Goal: Information Seeking & Learning: Learn about a topic

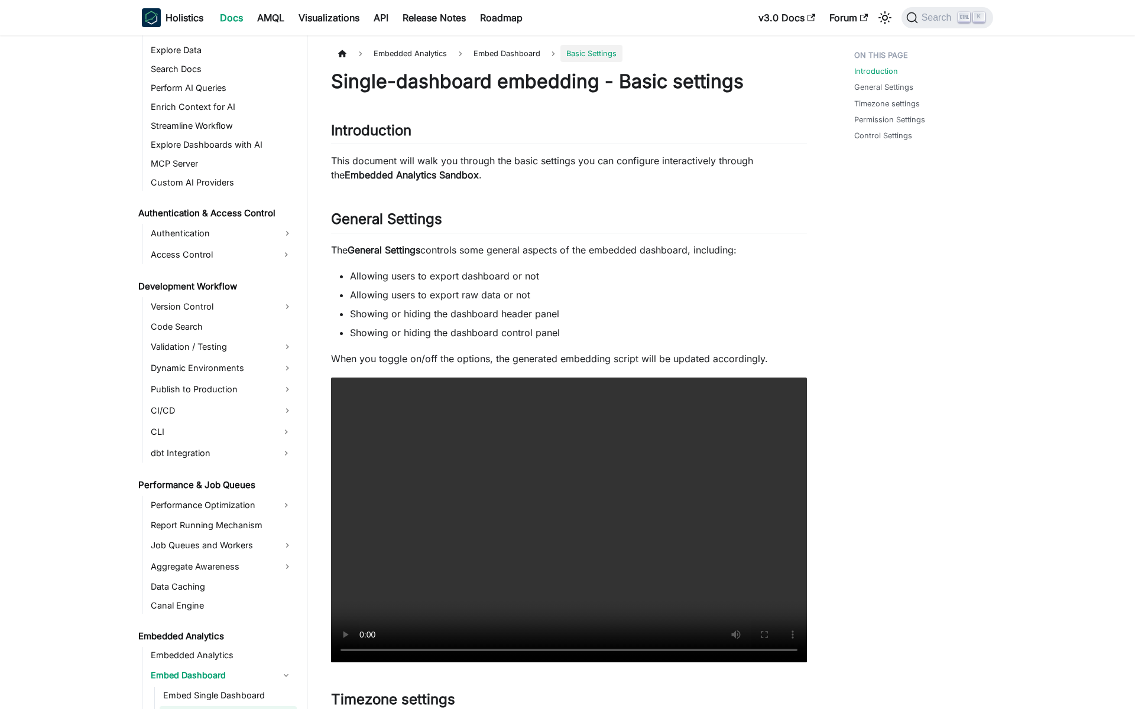
scroll to position [809, 0]
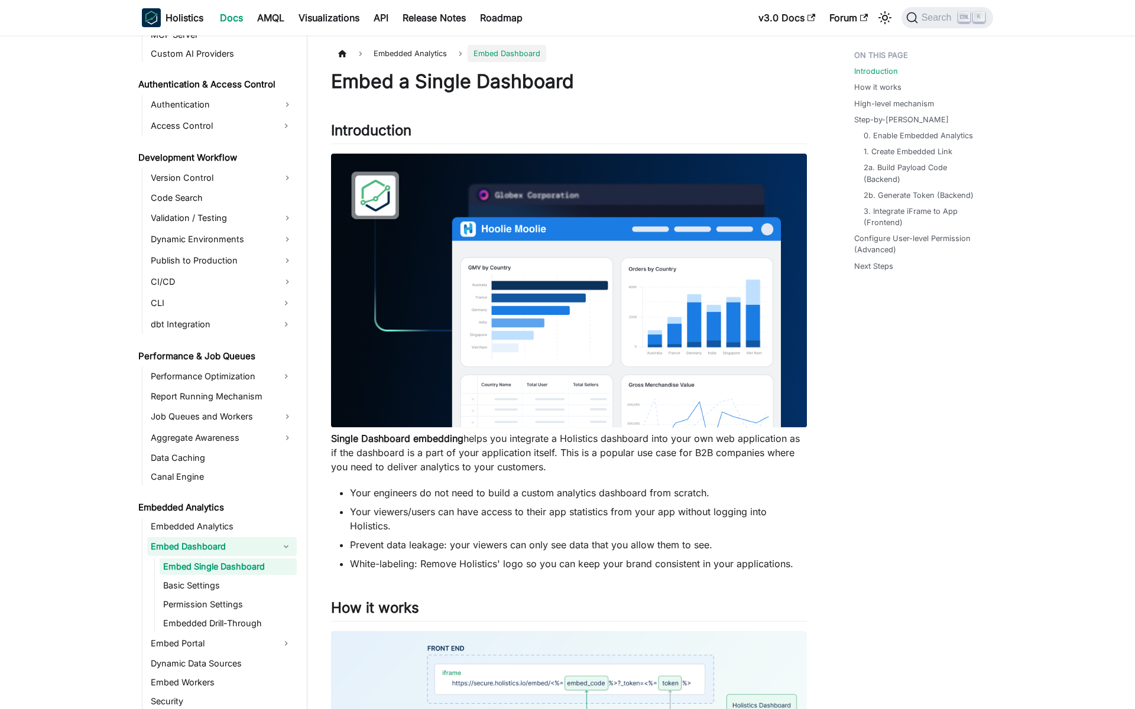
scroll to position [790, 0]
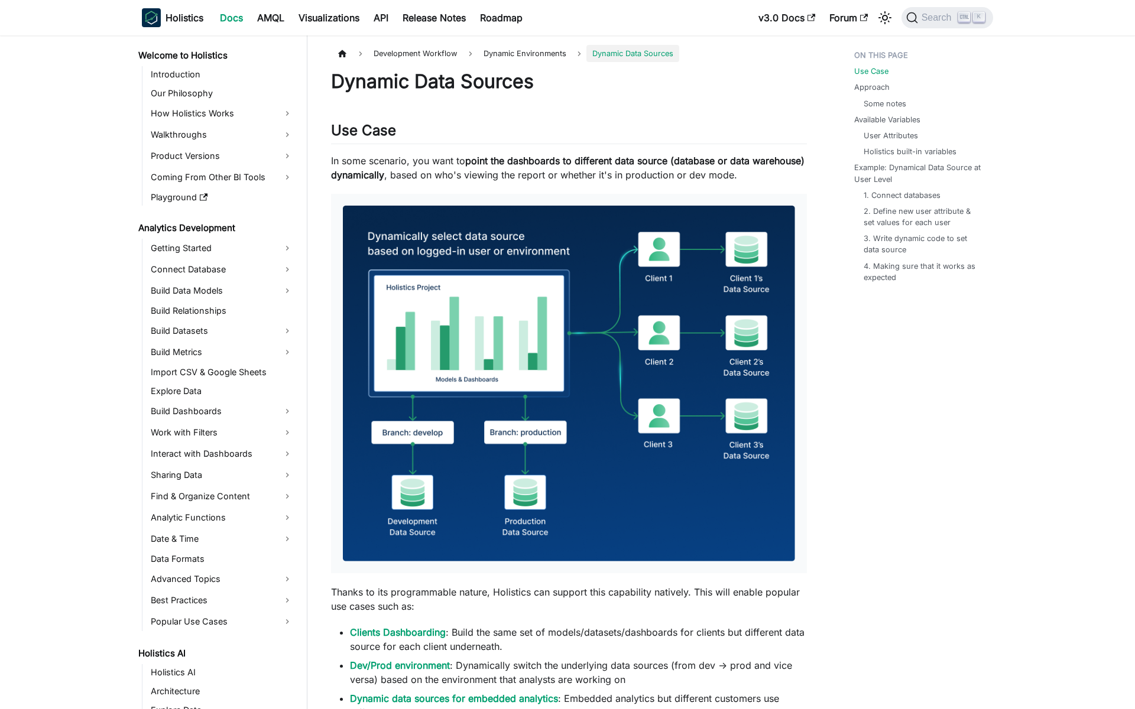
scroll to position [482, 0]
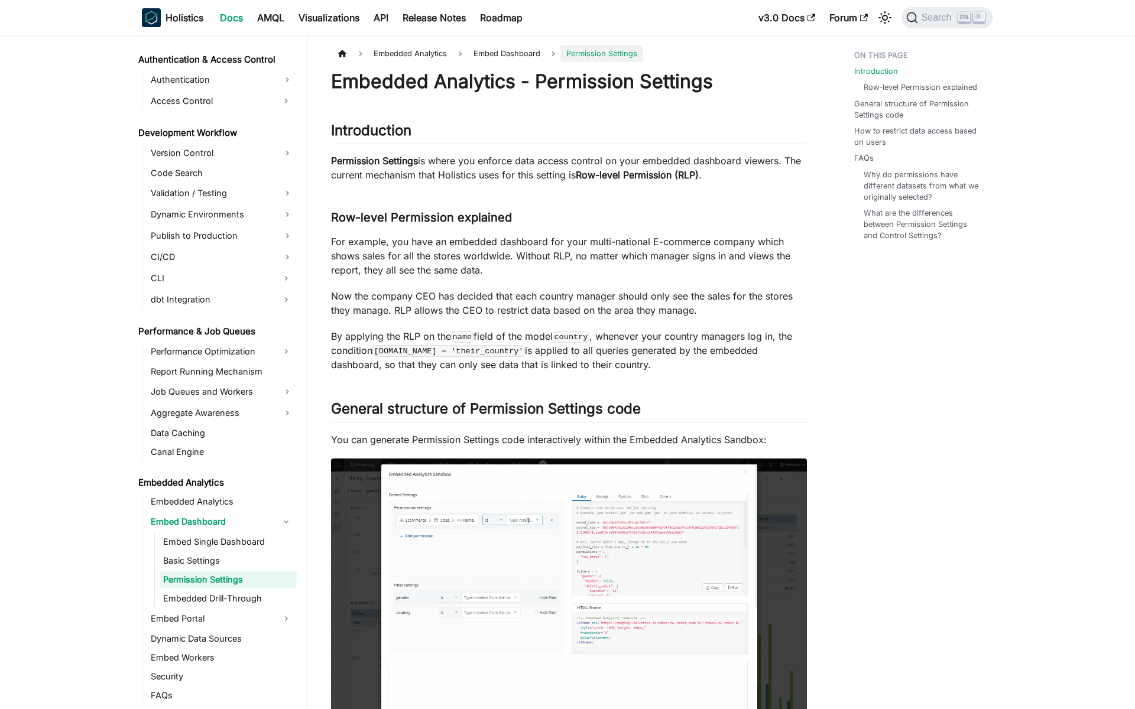
scroll to position [828, 0]
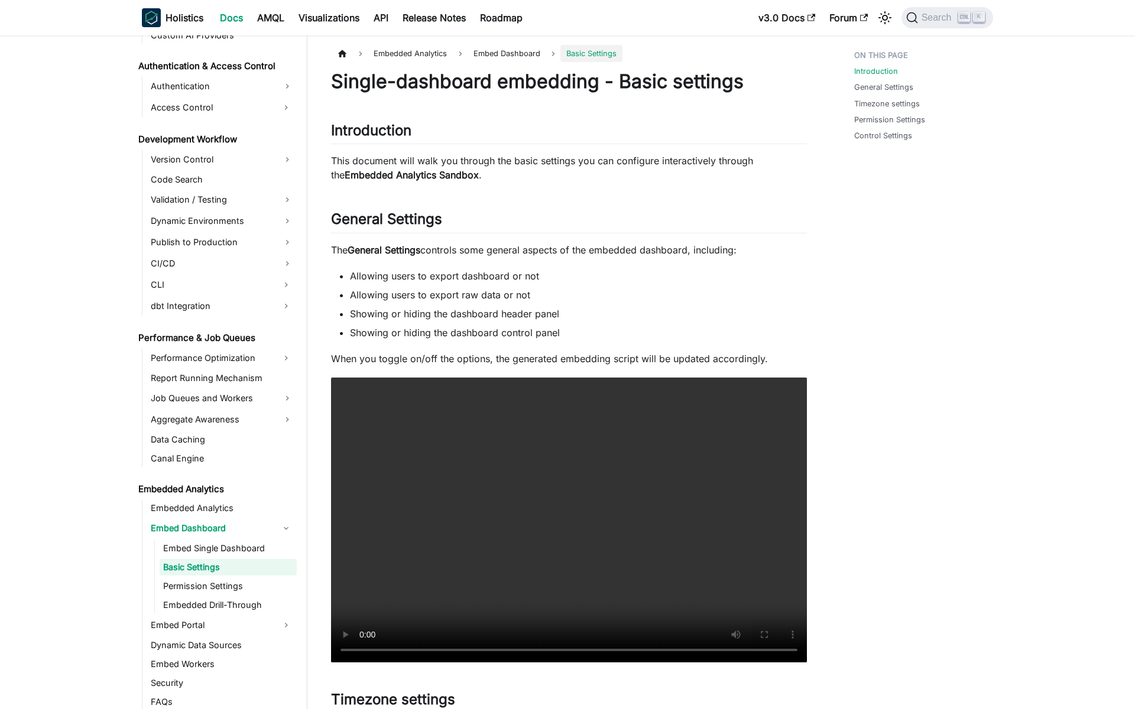
scroll to position [809, 0]
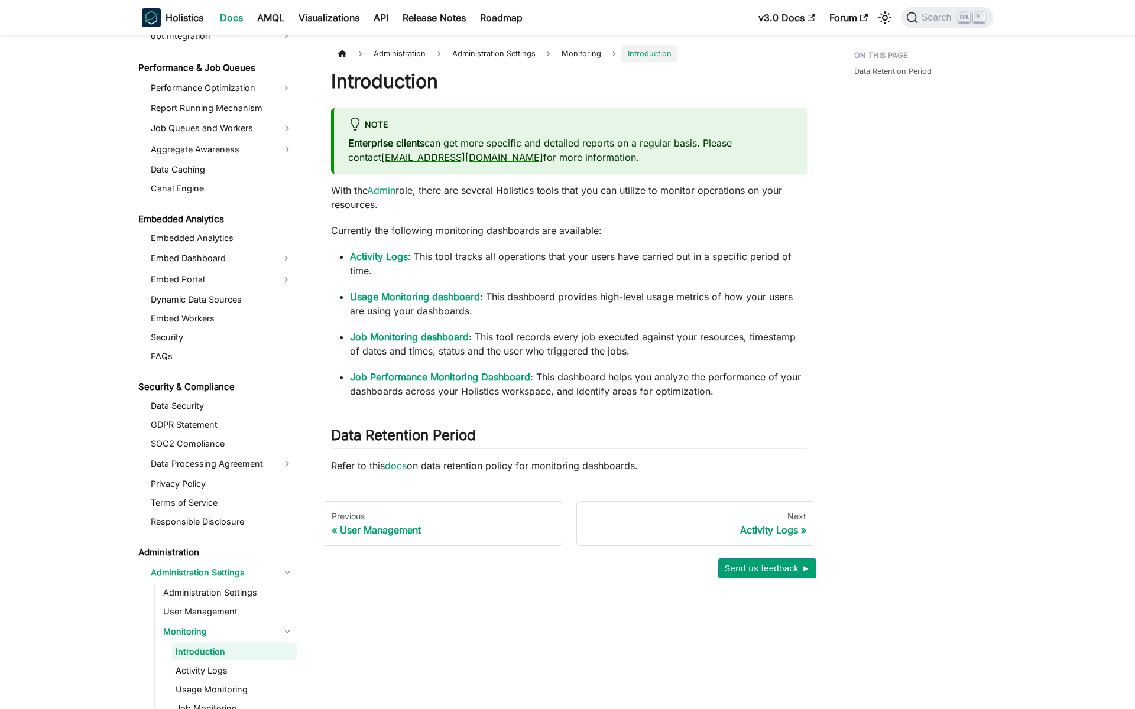
scroll to position [1163, 0]
